Goal: Task Accomplishment & Management: Use online tool/utility

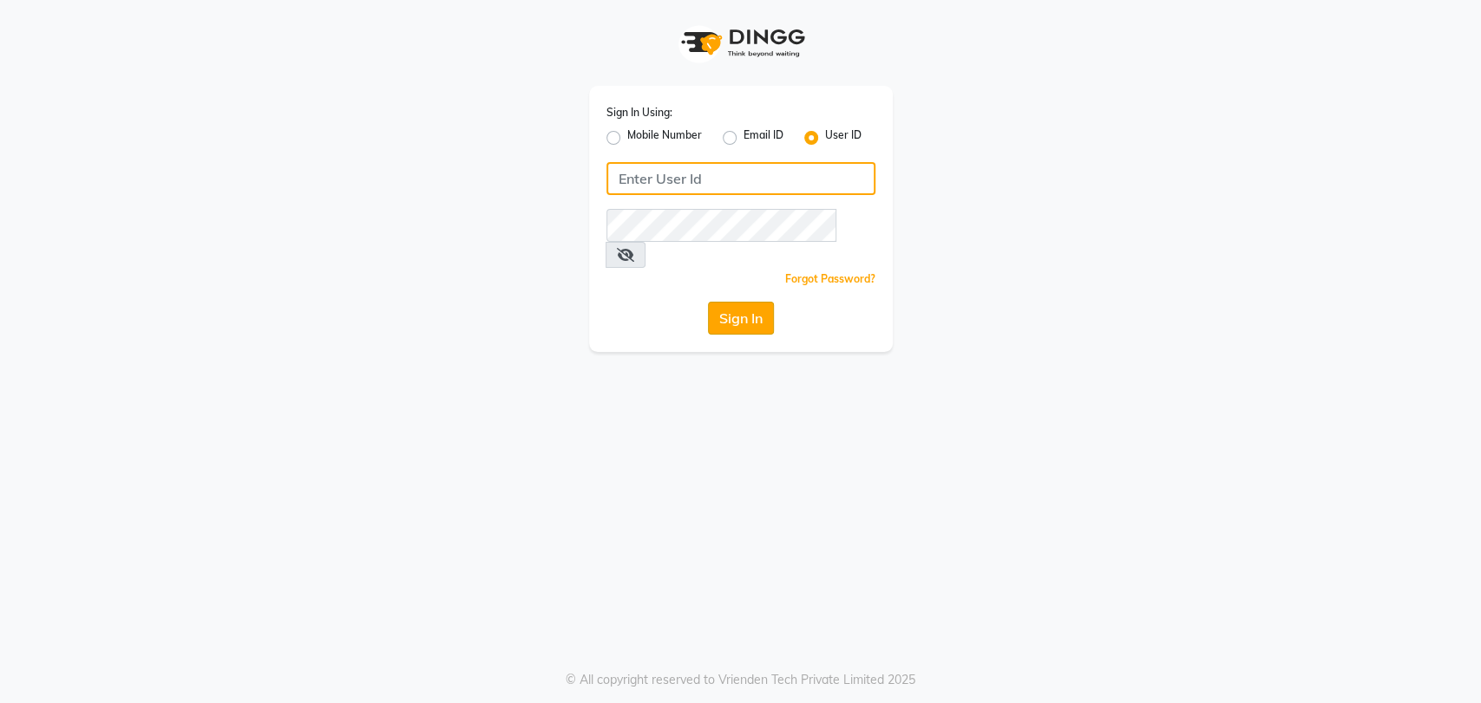
type input "glamhub"
click at [733, 302] on button "Sign In" at bounding box center [741, 318] width 66 height 33
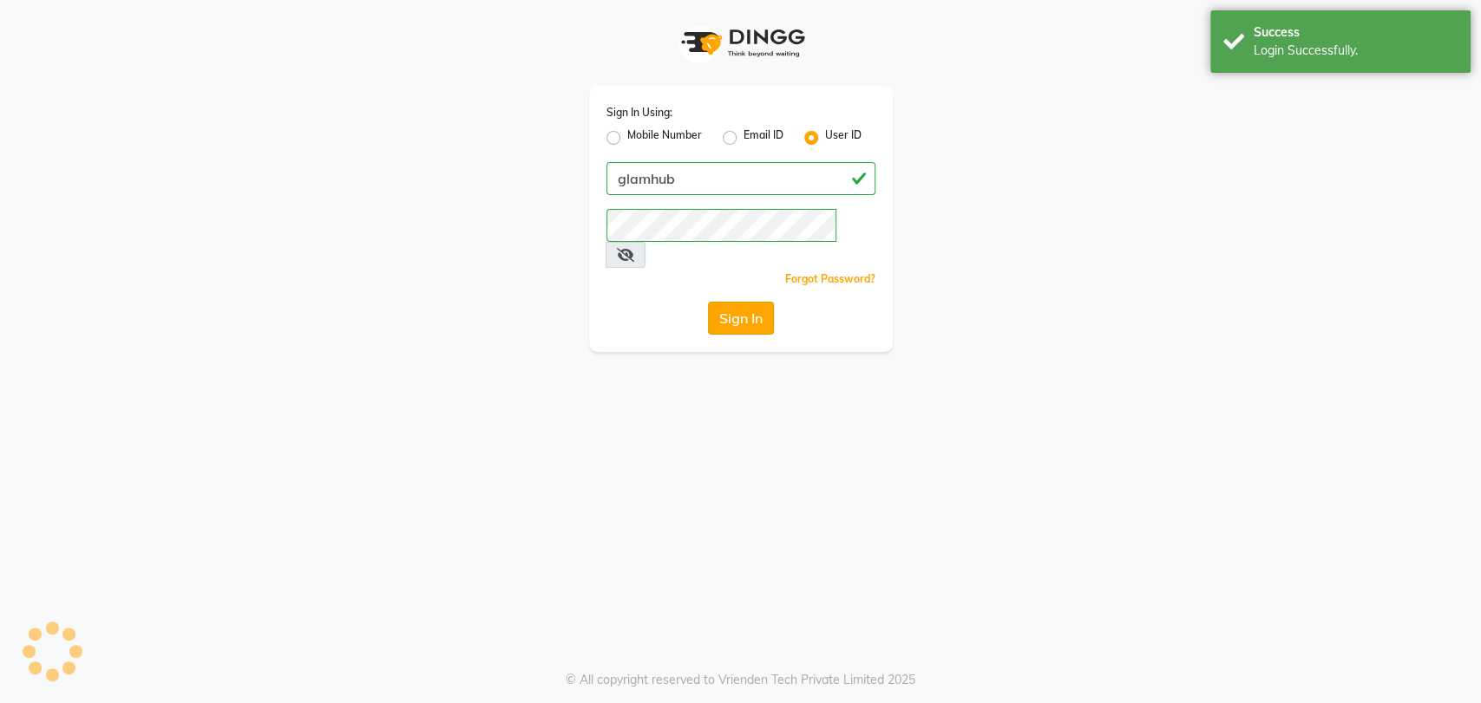
select select "service"
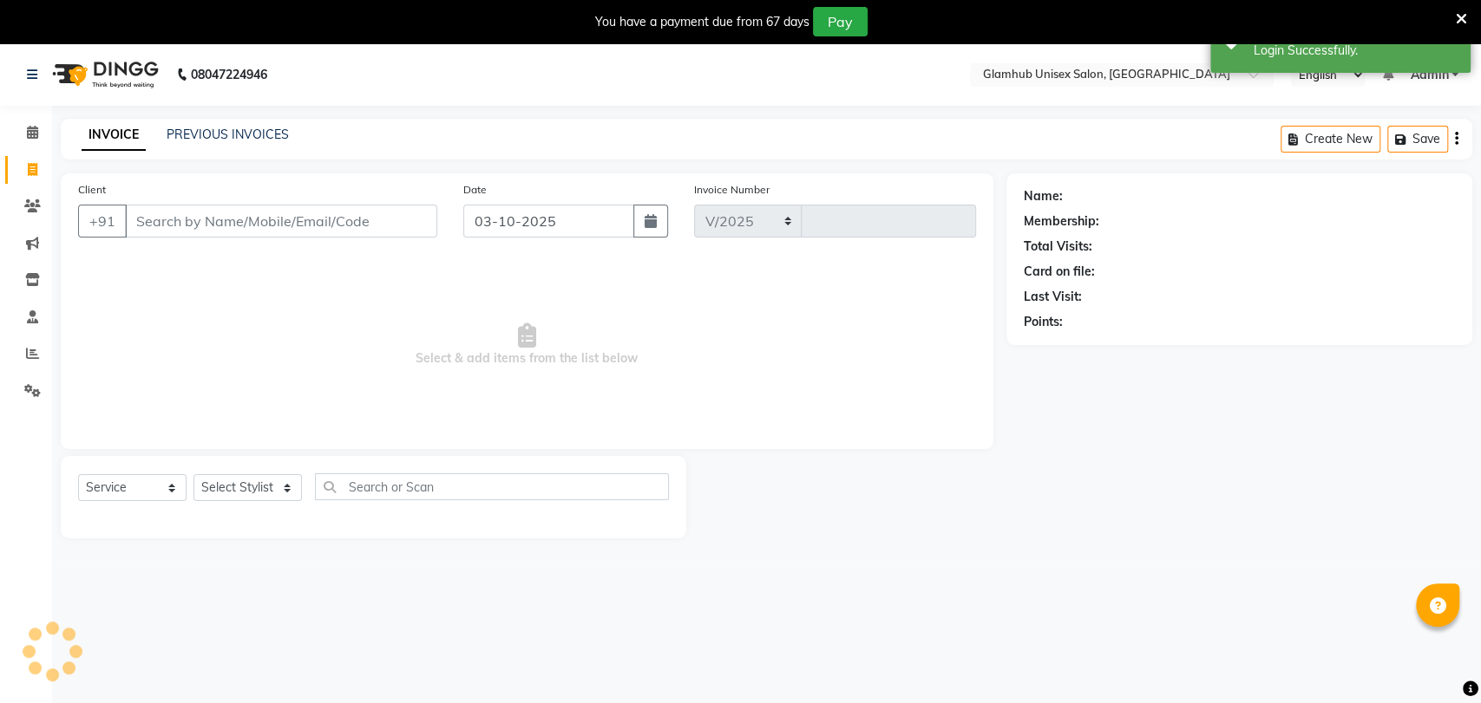
select select "7771"
type input "1707"
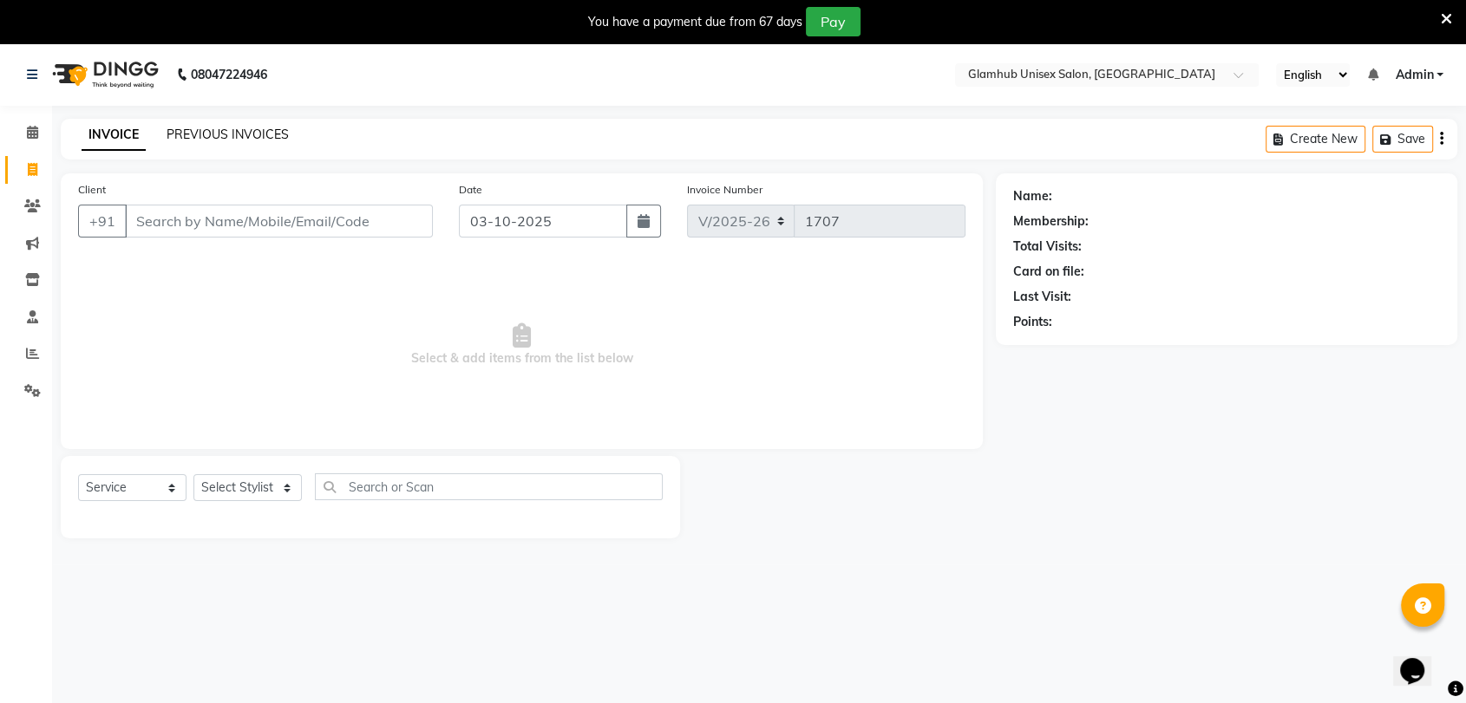
click at [265, 131] on link "PREVIOUS INVOICES" at bounding box center [228, 135] width 122 height 16
